Goal: Find contact information: Obtain details needed to contact an individual or organization

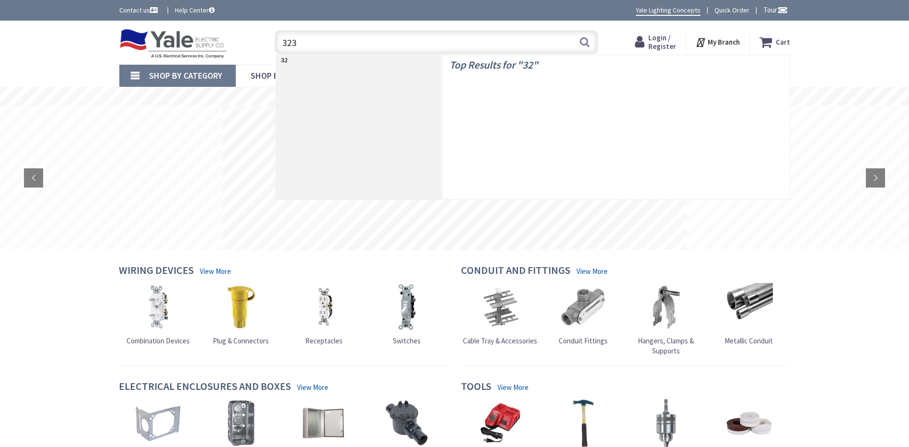
type input "3232"
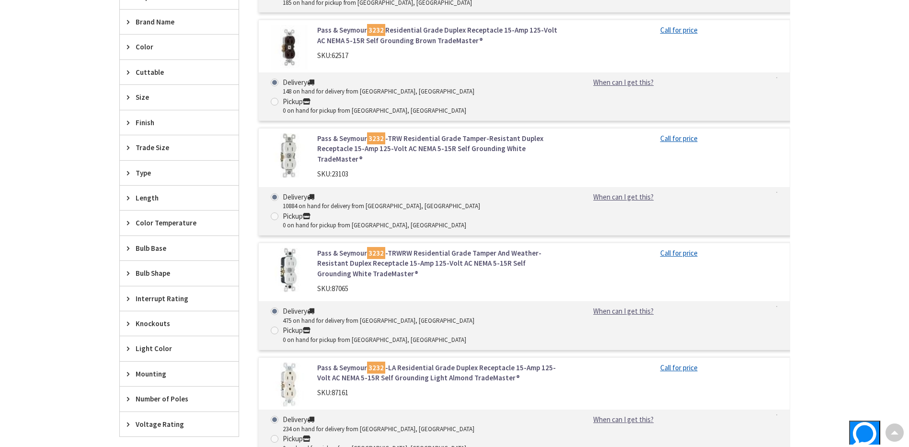
scroll to position [431, 0]
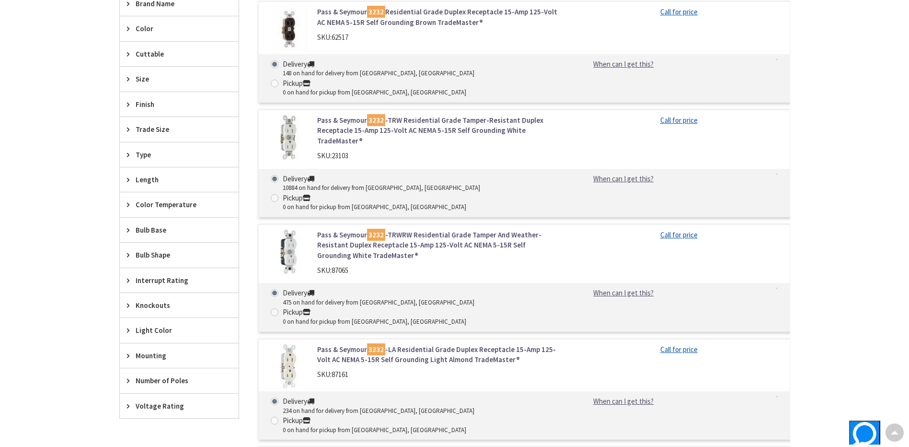
click at [479, 344] on link "Pass & Seymour 3232 -LA Residential Grade Duplex Receptacle 15-Amp 125-Volt AC …" at bounding box center [439, 354] width 244 height 21
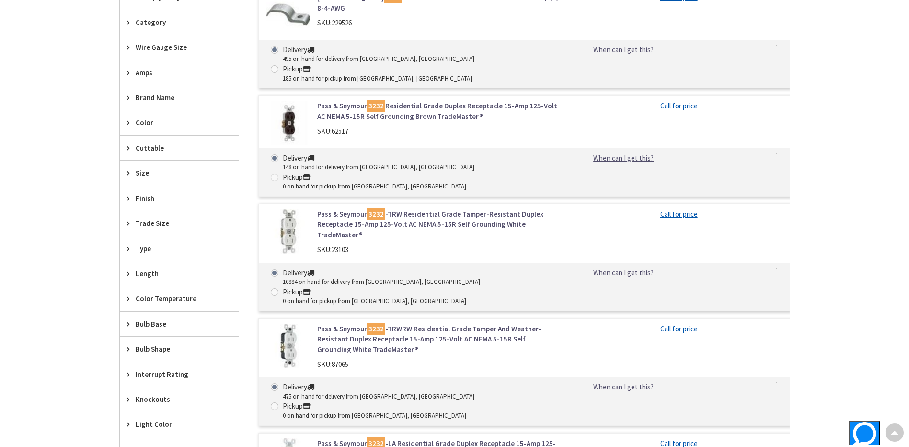
scroll to position [288, 0]
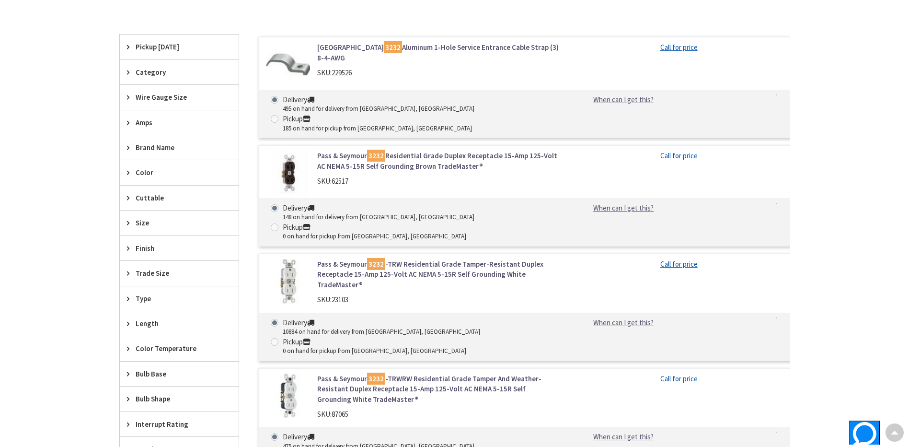
click at [343, 259] on link "Pass & Seymour 3232 -TRW Residential Grade Tamper-Resistant Duplex Receptacle 1…" at bounding box center [439, 274] width 244 height 31
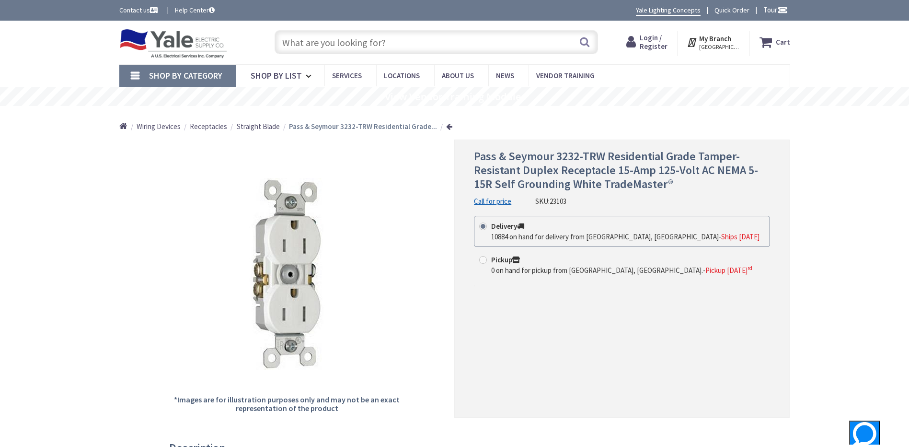
click at [499, 203] on link "Call for price" at bounding box center [492, 201] width 37 height 10
